Goal: Navigation & Orientation: Find specific page/section

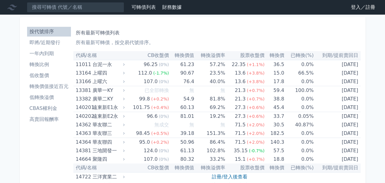
click at [308, 10] on link "登入／註冊" at bounding box center [363, 7] width 34 height 10
click at [308, 5] on link "登入／註冊" at bounding box center [363, 7] width 34 height 10
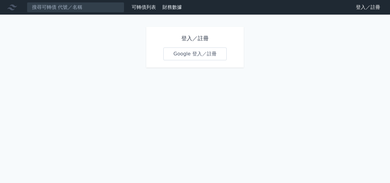
drag, startPoint x: 192, startPoint y: 57, endPoint x: 197, endPoint y: 53, distance: 6.0
click at [192, 57] on link "Google 登入／註冊" at bounding box center [194, 53] width 63 height 13
click at [192, 54] on link "Google 登入／註冊" at bounding box center [194, 53] width 63 height 13
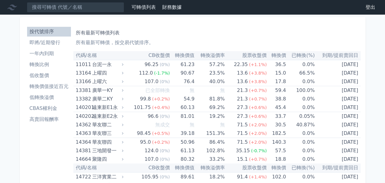
click at [215, 55] on th "轉換溢價率" at bounding box center [210, 55] width 30 height 9
click at [48, 44] on li "即將/近期發行" at bounding box center [49, 42] width 44 height 7
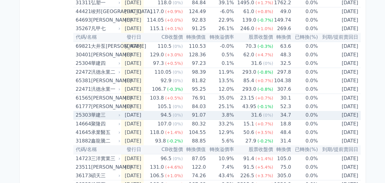
scroll to position [183, 0]
